Goal: Communication & Community: Participate in discussion

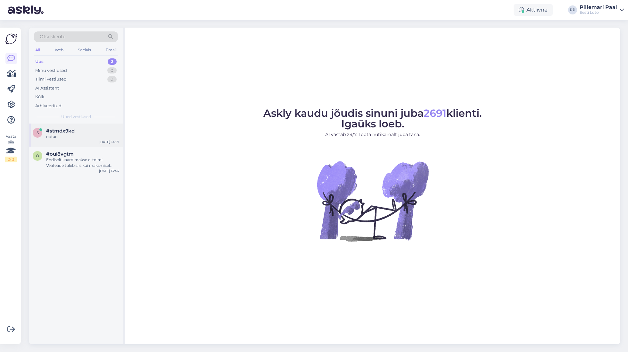
click at [64, 129] on span "#stmdx9kd" at bounding box center [60, 131] width 29 height 6
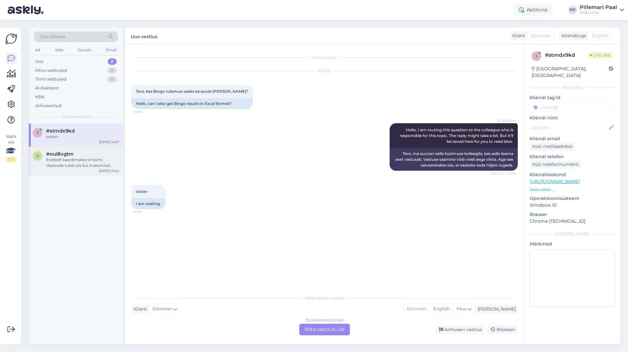
click at [73, 165] on div "Endiselt kaardimakse ei toimi. Veateade tuleb siis kui maksmisel vajutan kaardi…" at bounding box center [82, 163] width 73 height 12
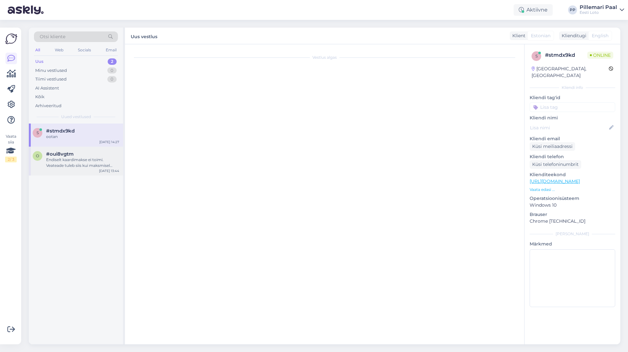
scroll to position [299, 0]
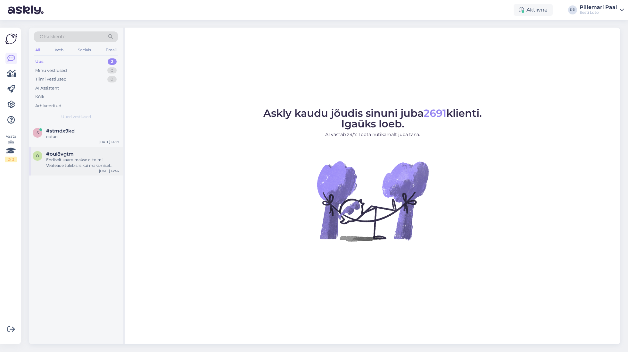
click at [69, 161] on div "Endiselt kaardimakse ei toimi. Veateade tuleb siis kui maksmisel vajutan kaardi…" at bounding box center [82, 163] width 73 height 12
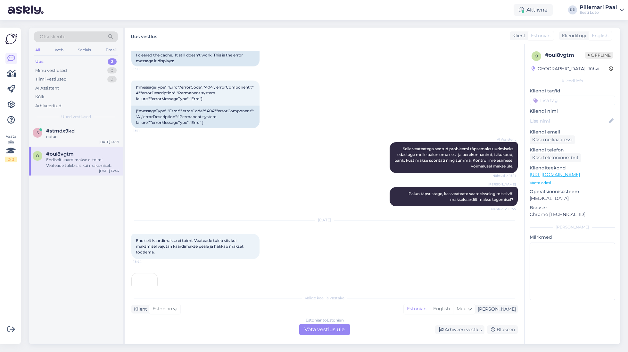
scroll to position [299, 0]
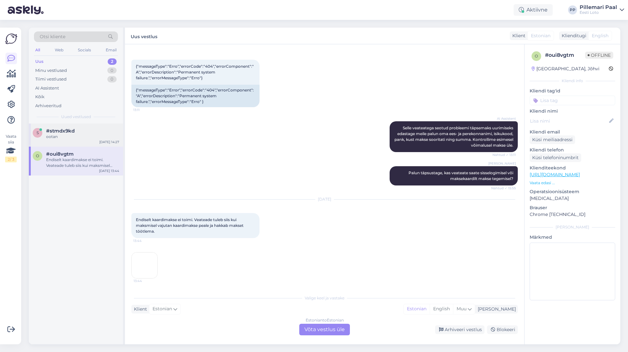
click at [78, 138] on div "ootan" at bounding box center [82, 137] width 73 height 6
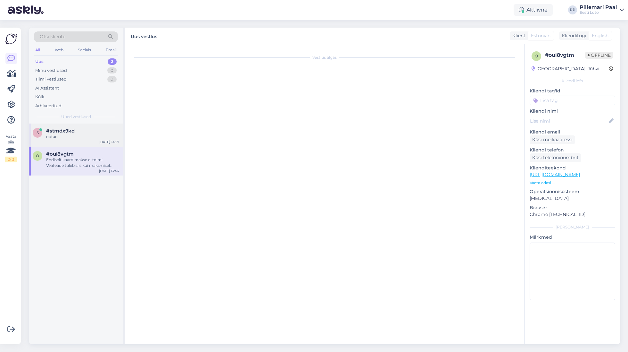
scroll to position [0, 0]
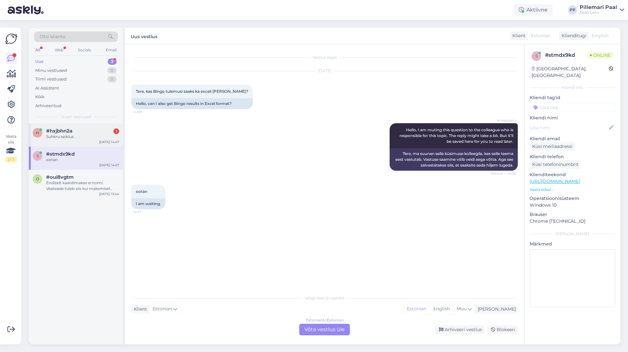
click at [86, 135] on div "Suhkru seiklus" at bounding box center [82, 137] width 73 height 6
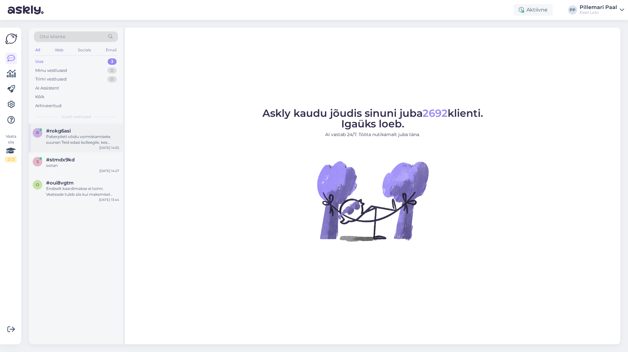
click at [96, 142] on div "Paberpileti võidu vormistamiseks suunan Teid edasi kolleegile, kes oskab Teid s…" at bounding box center [82, 140] width 73 height 12
